Goal: Transaction & Acquisition: Obtain resource

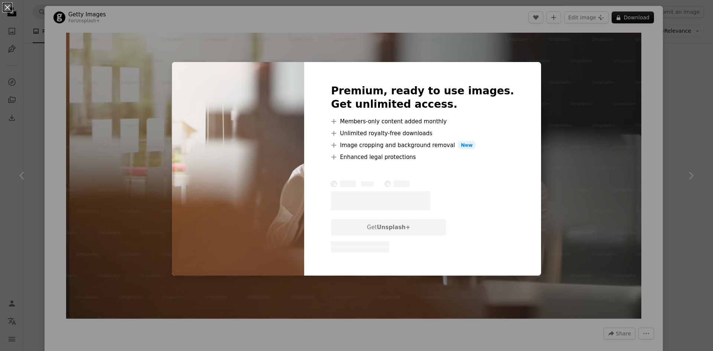
scroll to position [483, 0]
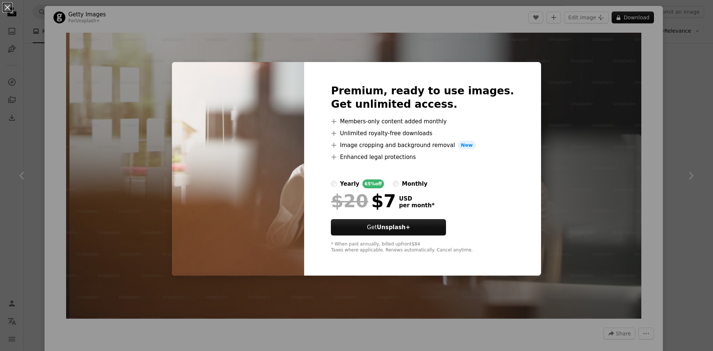
click at [611, 57] on div "An X shape Premium, ready to use images. Get unlimited access. A plus sign Memb…" at bounding box center [356, 175] width 713 height 351
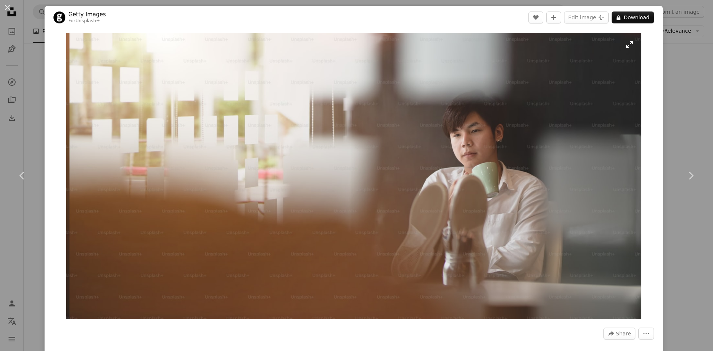
scroll to position [223, 0]
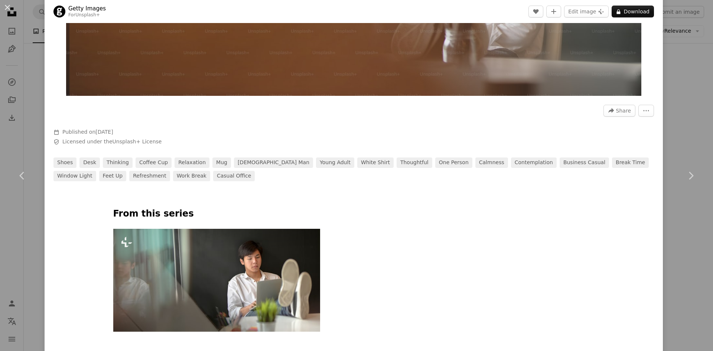
click at [267, 254] on img at bounding box center [216, 280] width 207 height 103
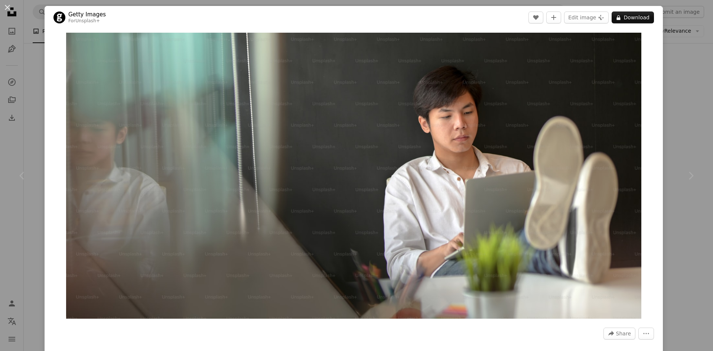
click at [34, 65] on div "An X shape Chevron left Chevron right Getty Images For Unsplash+ A heart A plus…" at bounding box center [356, 175] width 713 height 351
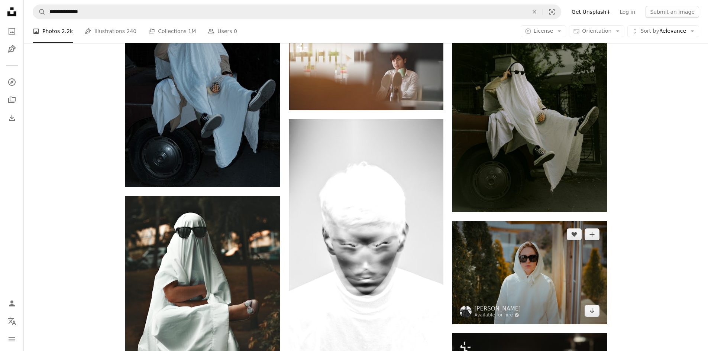
scroll to position [557, 0]
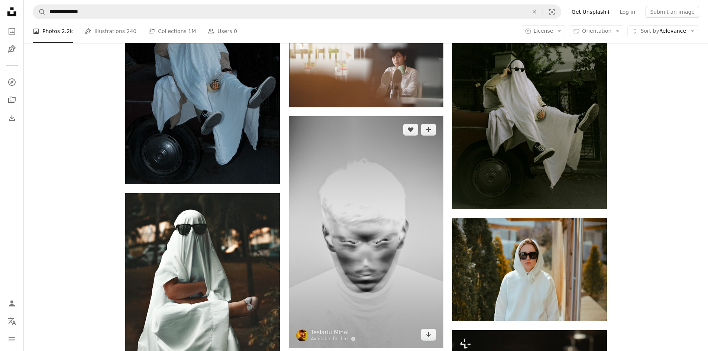
click at [381, 231] on img at bounding box center [366, 232] width 155 height 232
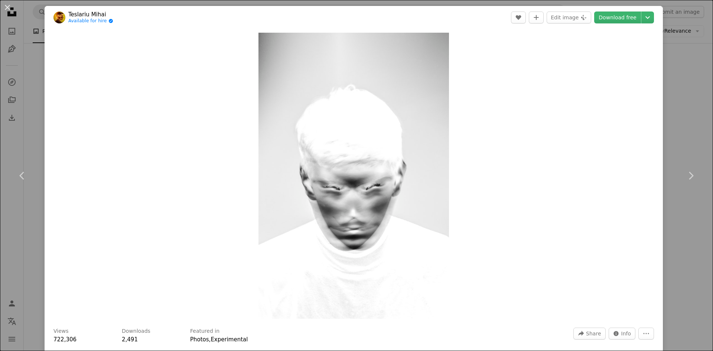
click at [37, 68] on div "An X shape Chevron left Chevron right Teslariu Mihai Available for hire A check…" at bounding box center [356, 175] width 713 height 351
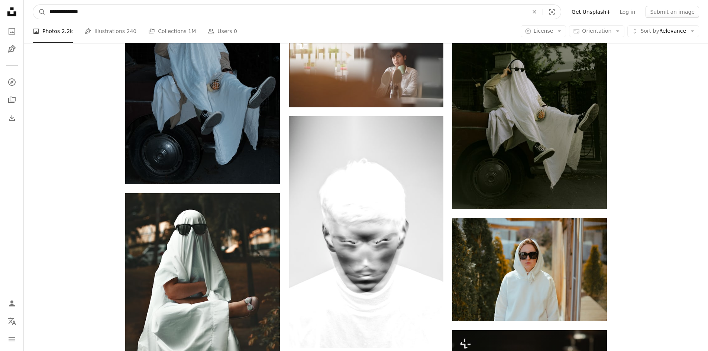
click at [143, 9] on input "**********" at bounding box center [286, 12] width 480 height 14
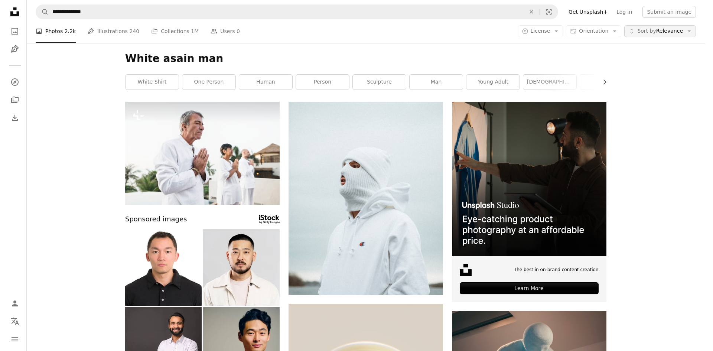
scroll to position [557, 0]
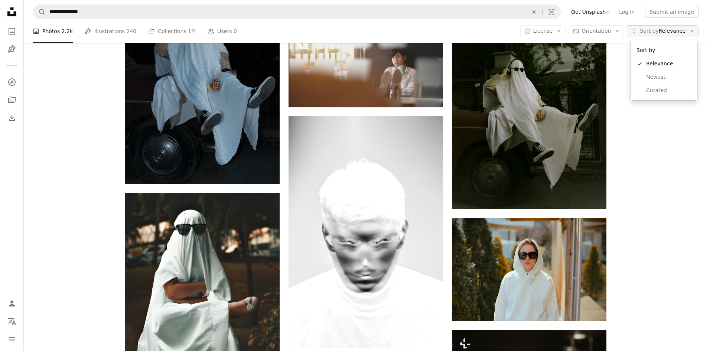
click at [677, 28] on span "Sort by Relevance" at bounding box center [663, 30] width 46 height 7
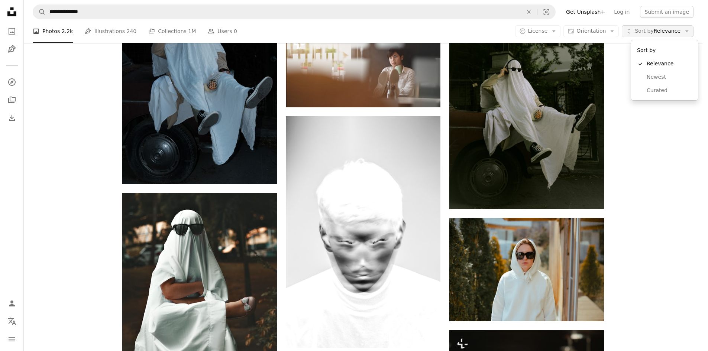
click at [677, 28] on span "Sort by Relevance" at bounding box center [657, 30] width 46 height 7
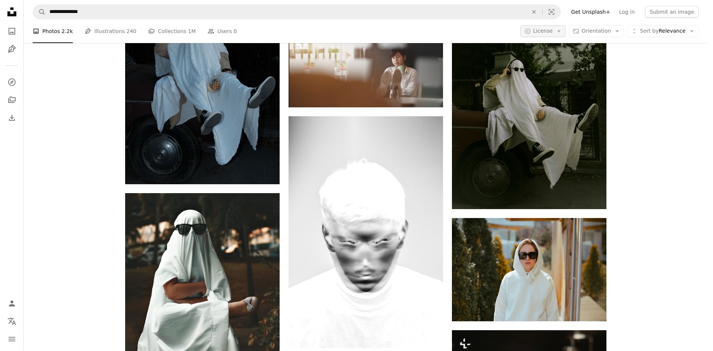
click at [560, 32] on button "A copyright icon © License Arrow down" at bounding box center [543, 31] width 46 height 12
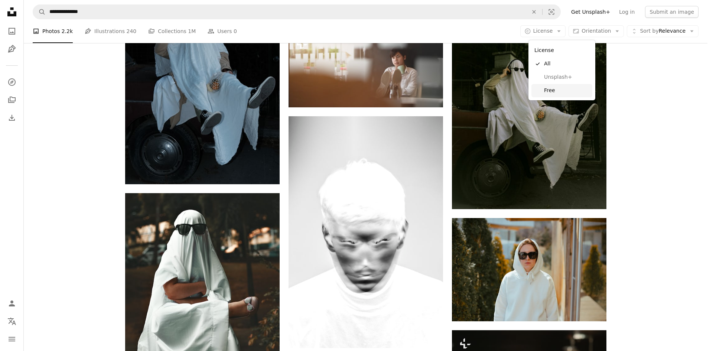
click at [562, 88] on span "Free" at bounding box center [566, 90] width 45 height 7
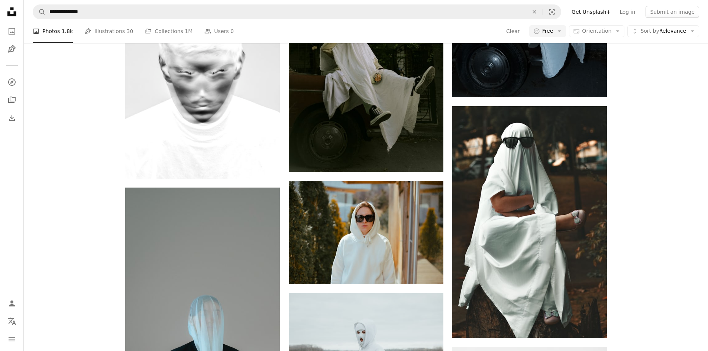
scroll to position [1560, 0]
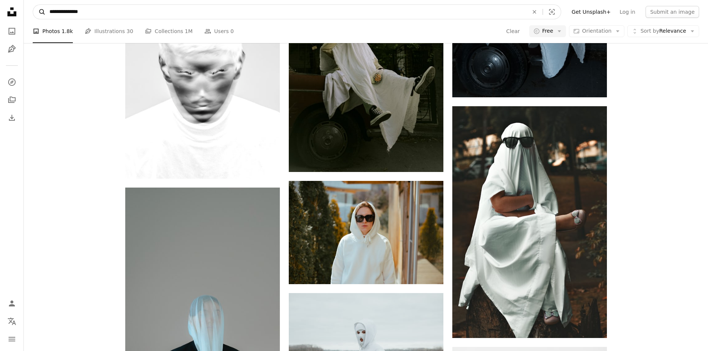
drag, startPoint x: 64, startPoint y: 10, endPoint x: 41, endPoint y: 11, distance: 22.3
click at [41, 11] on form "**********" at bounding box center [297, 11] width 528 height 15
type input "*********"
click button "A magnifying glass" at bounding box center [39, 12] width 13 height 14
